Goal: Find specific page/section: Find specific page/section

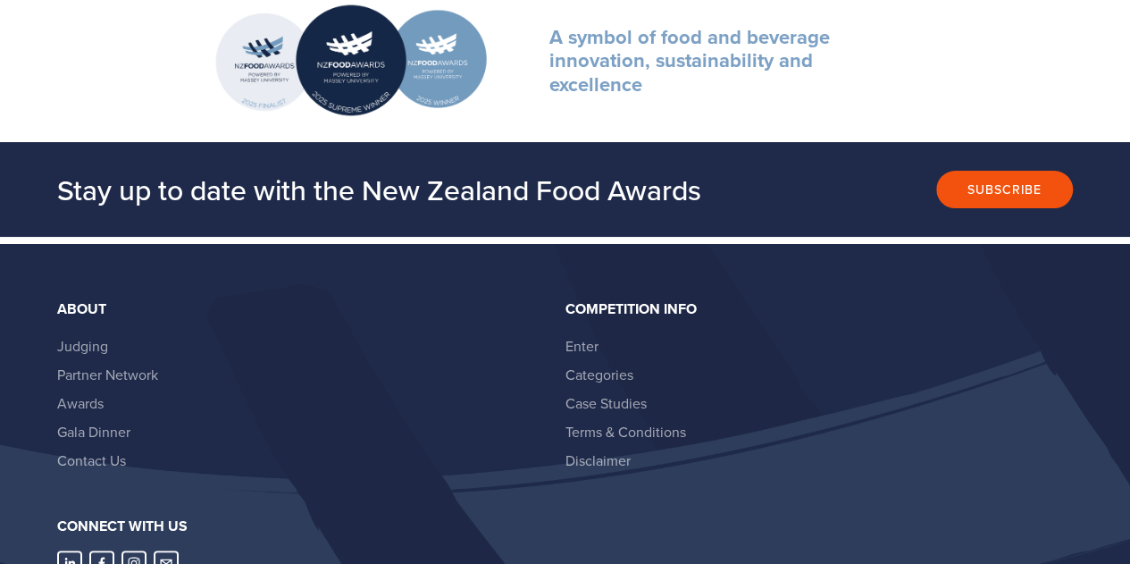
scroll to position [3396, 0]
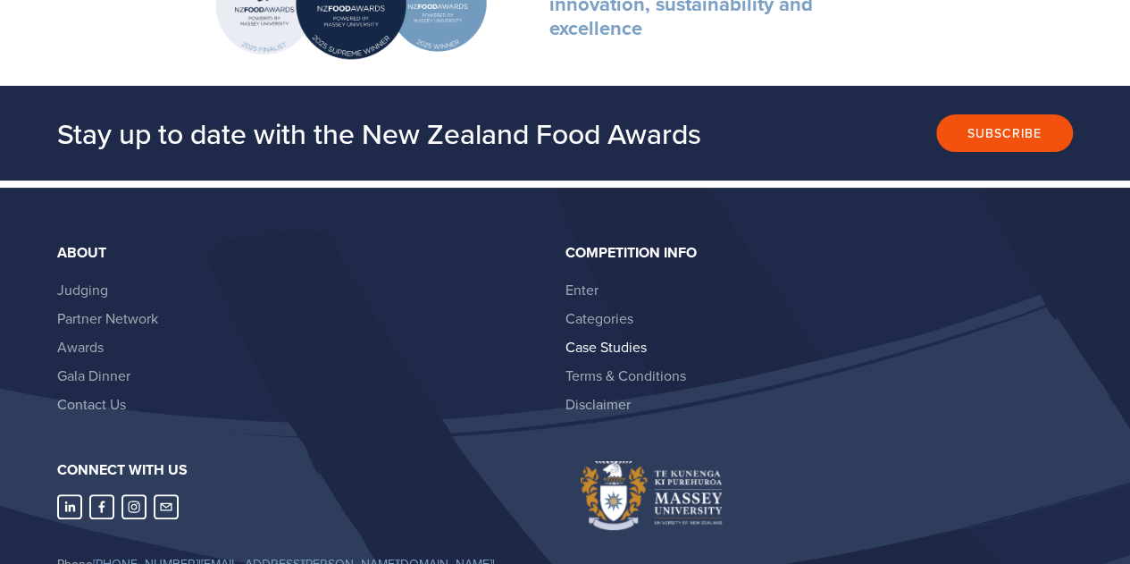
click at [609, 337] on link "Case Studies" at bounding box center [606, 347] width 81 height 20
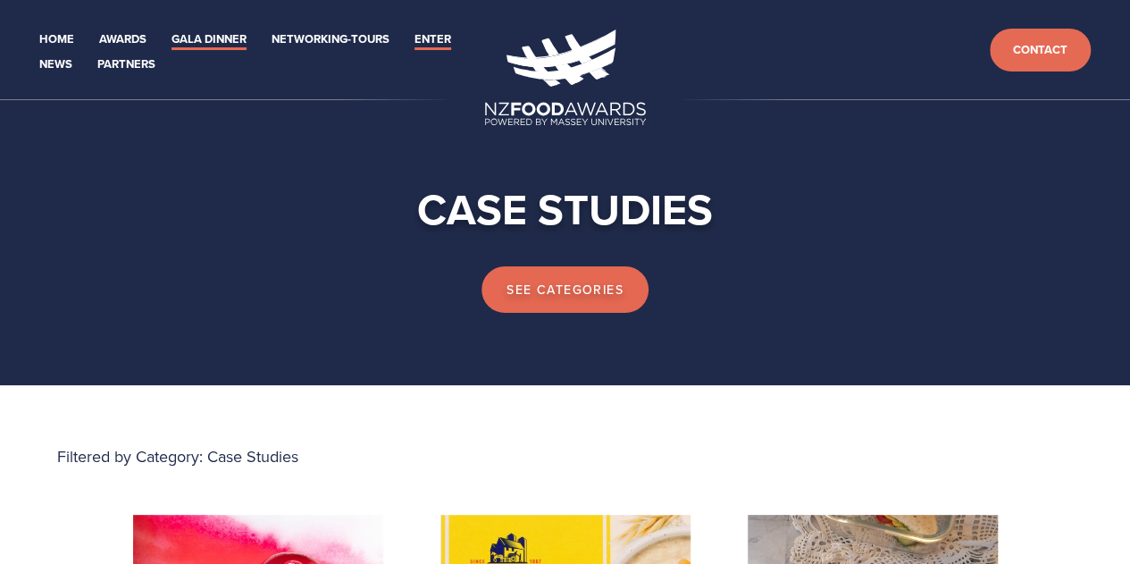
click at [197, 37] on link "Gala Dinner" at bounding box center [209, 39] width 75 height 21
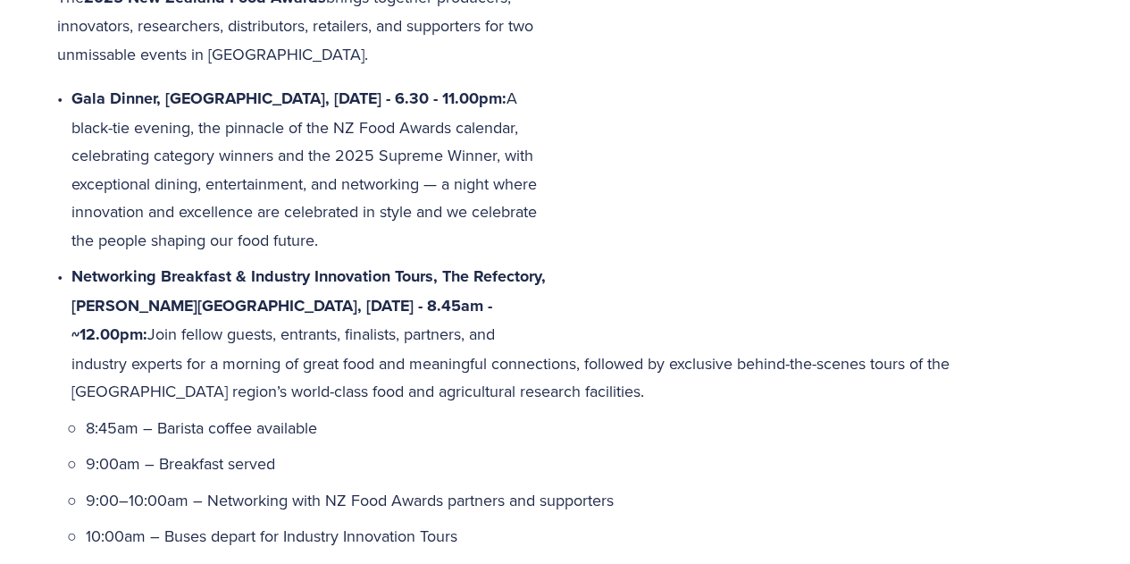
scroll to position [1072, 0]
